Goal: Find specific page/section: Find specific page/section

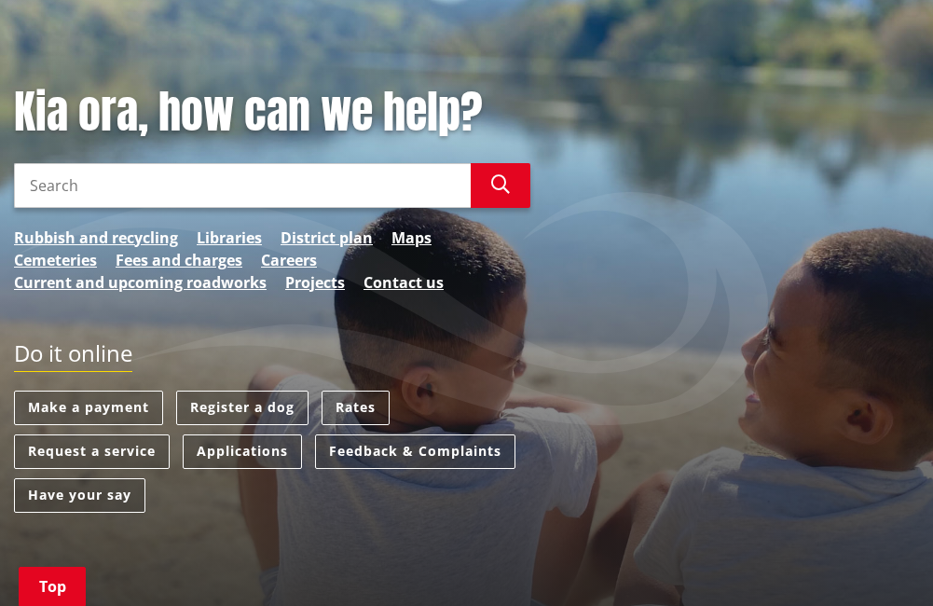
scroll to position [373, 0]
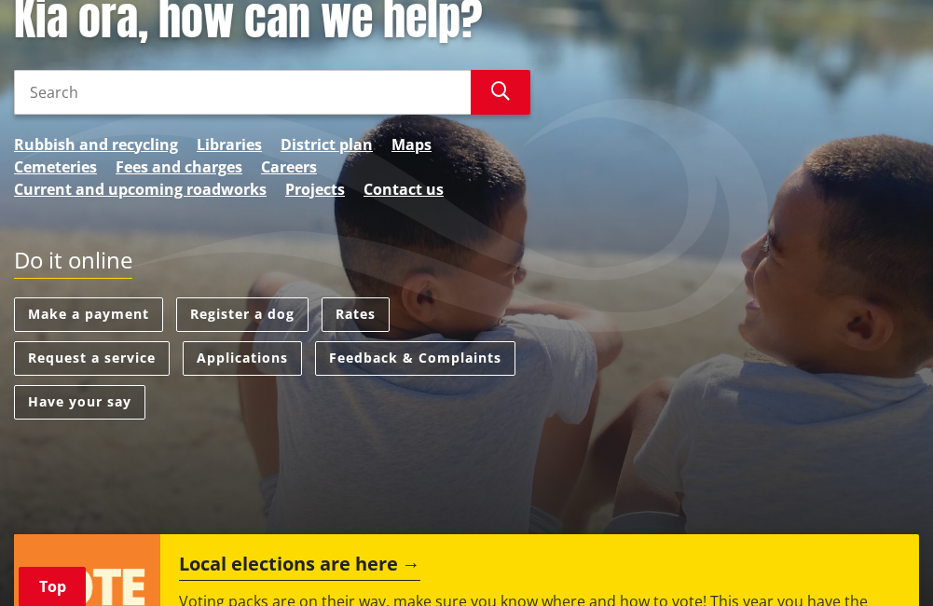
click at [368, 313] on link "Rates" at bounding box center [356, 314] width 68 height 34
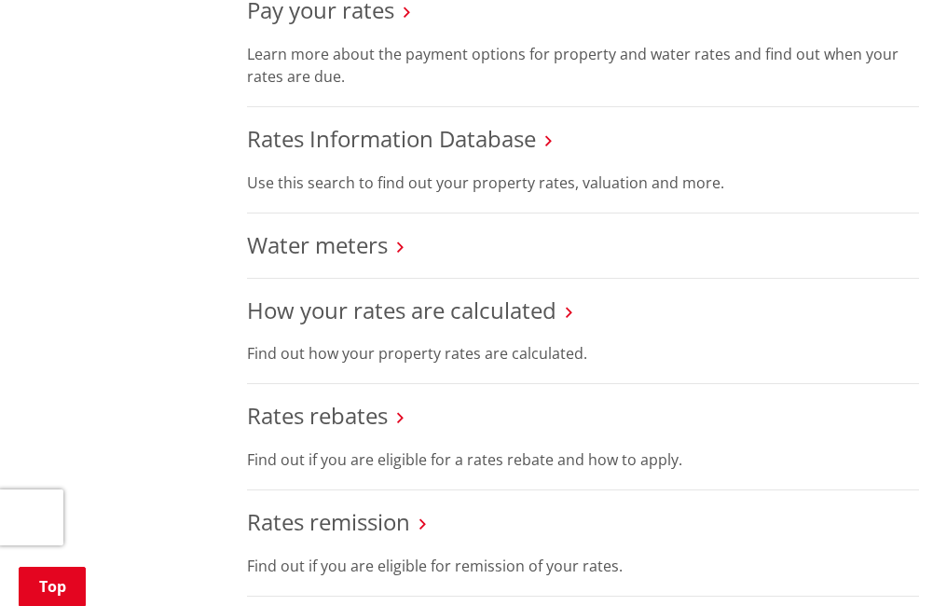
scroll to position [746, 0]
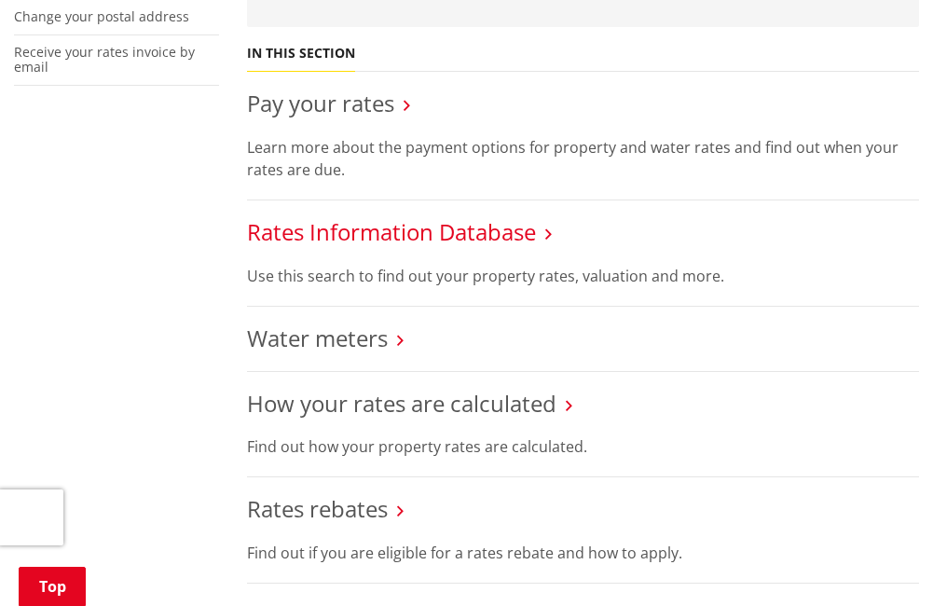
click at [370, 236] on link "Rates Information Database" at bounding box center [391, 231] width 289 height 31
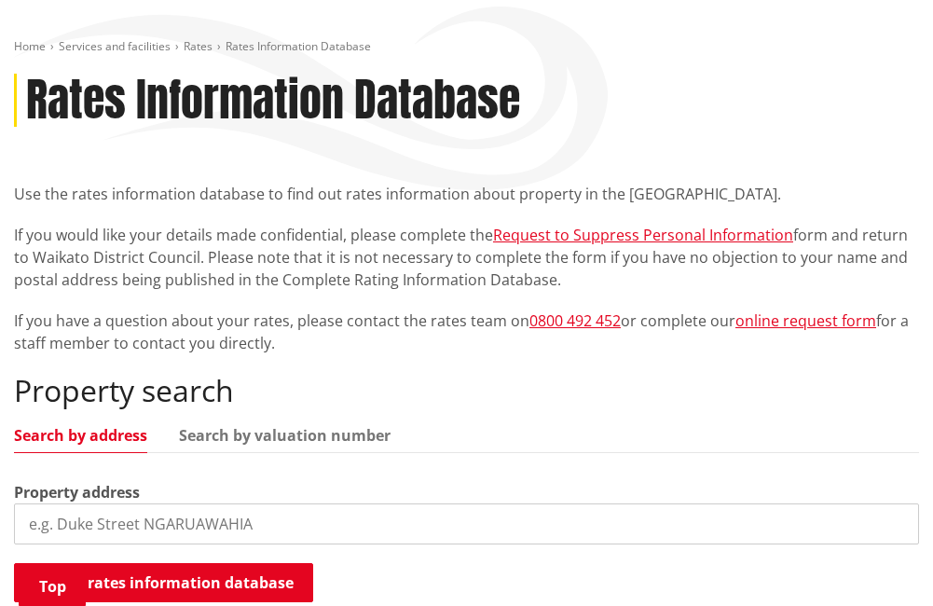
scroll to position [466, 0]
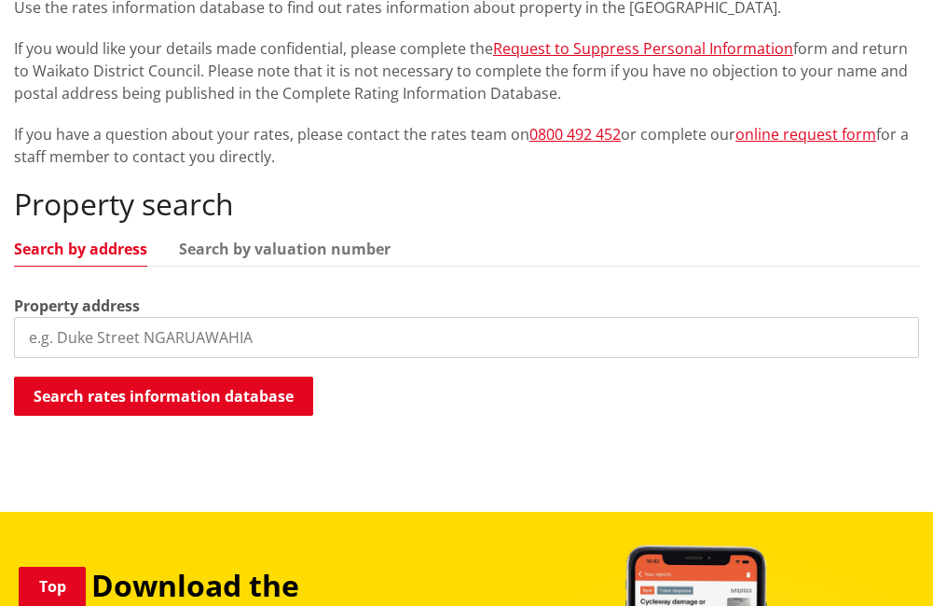
click at [41, 338] on input "search" at bounding box center [466, 337] width 905 height 41
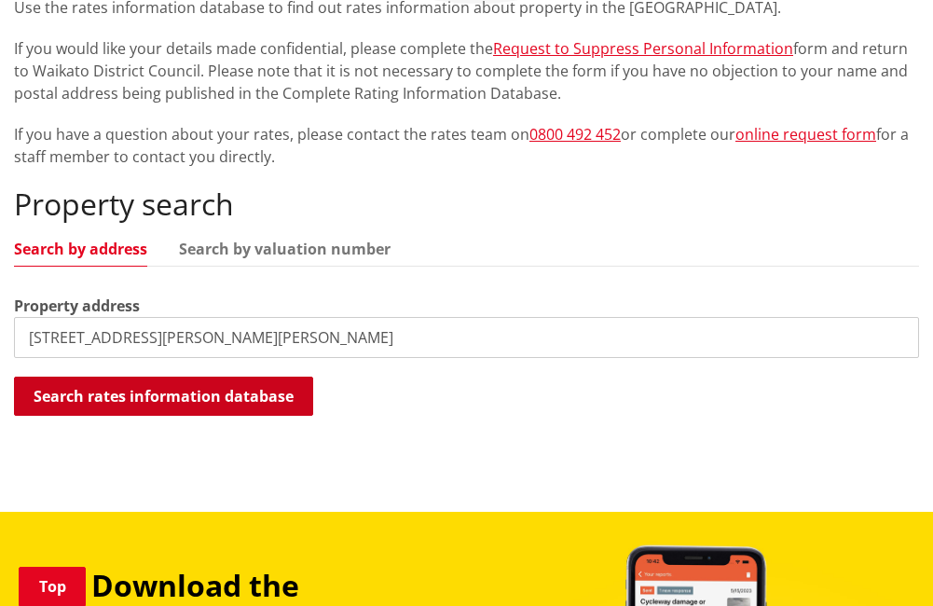
click at [109, 408] on button "Search rates information database" at bounding box center [163, 396] width 299 height 39
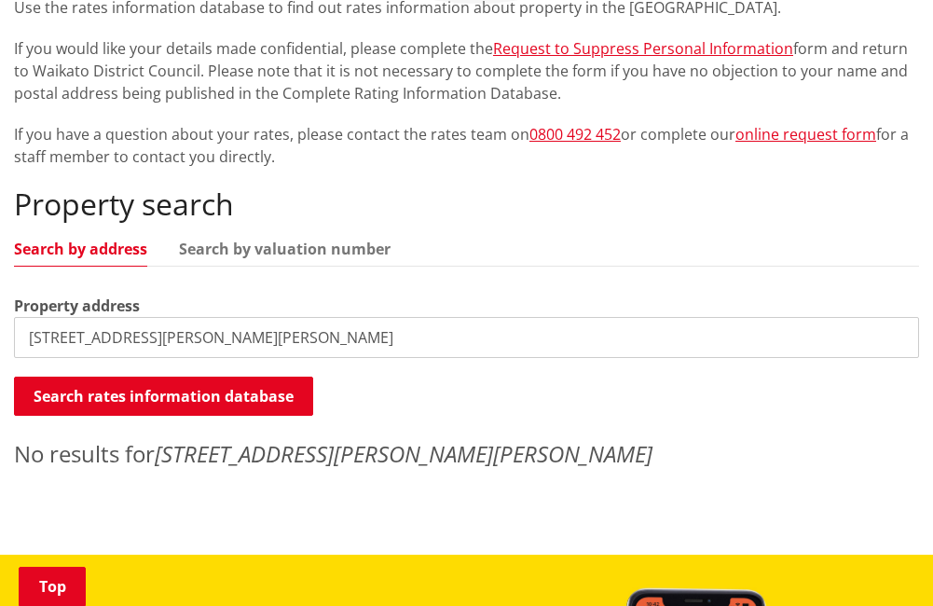
scroll to position [559, 0]
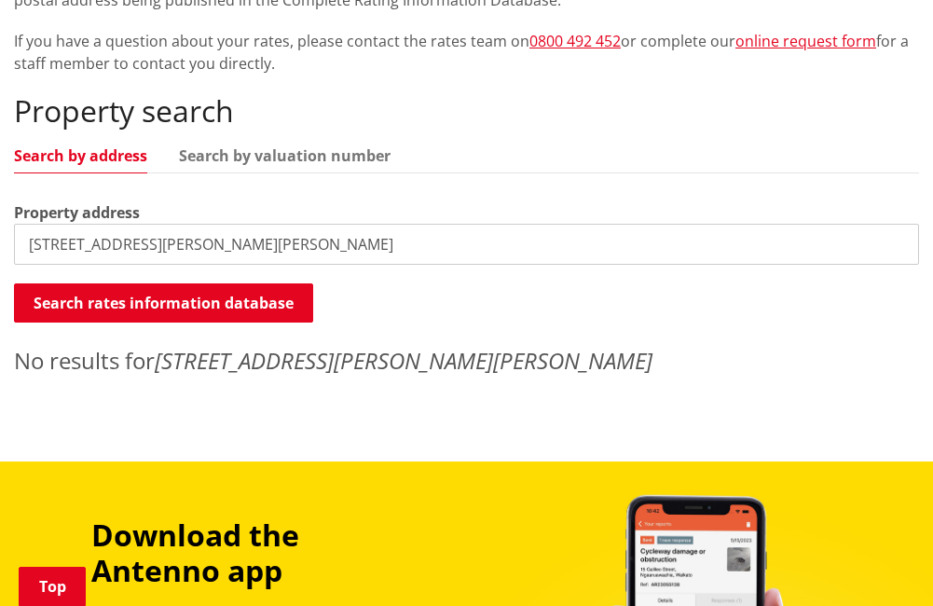
click at [219, 245] on input "[STREET_ADDRESS][PERSON_NAME][PERSON_NAME]" at bounding box center [466, 244] width 905 height 41
type input "[STREET_ADDRESS][PERSON_NAME]"
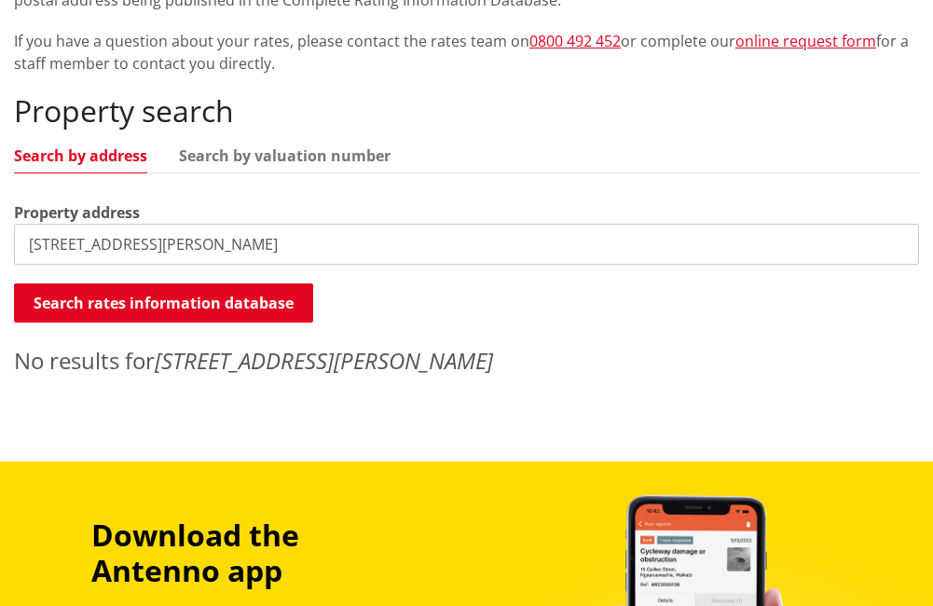
scroll to position [186, 0]
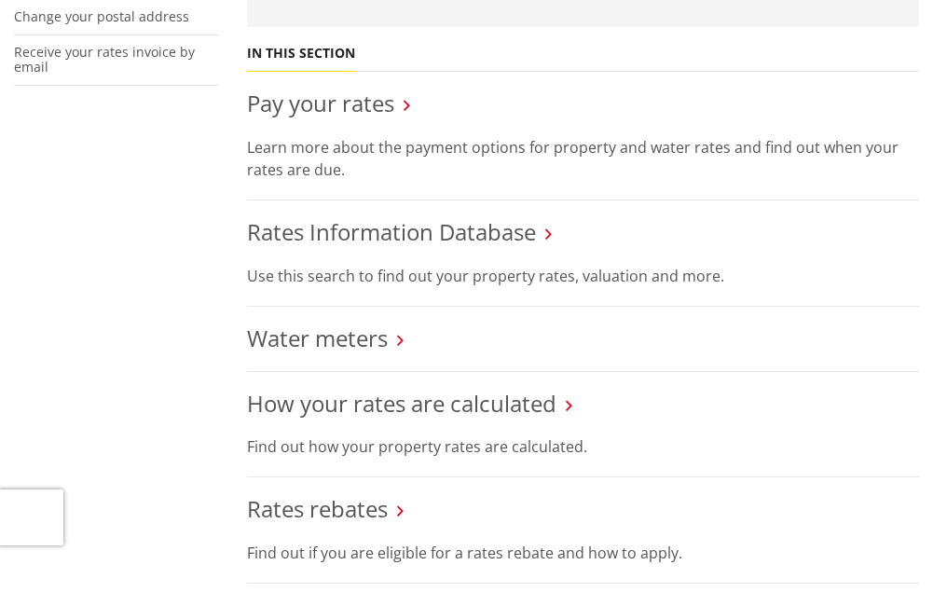
scroll to position [746, 0]
